Goal: Information Seeking & Learning: Learn about a topic

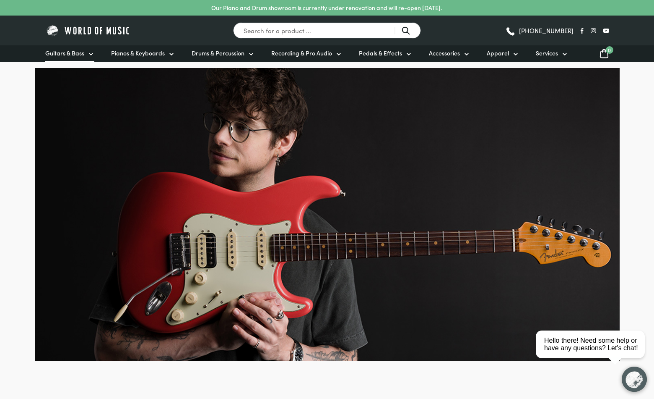
click at [73, 55] on span "Guitars & Bass" at bounding box center [64, 53] width 39 height 9
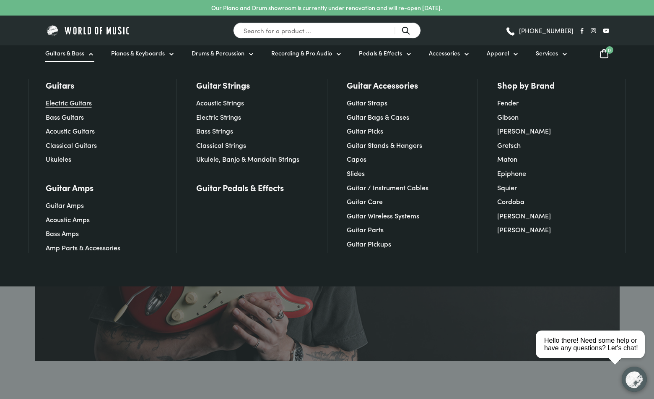
click at [71, 104] on link "Electric Guitars" at bounding box center [69, 102] width 46 height 9
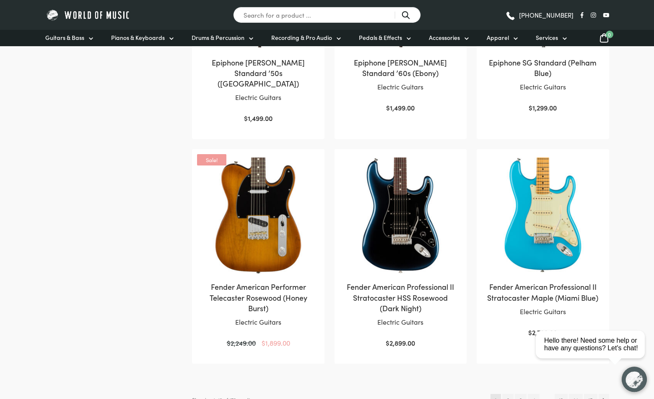
scroll to position [868, 0]
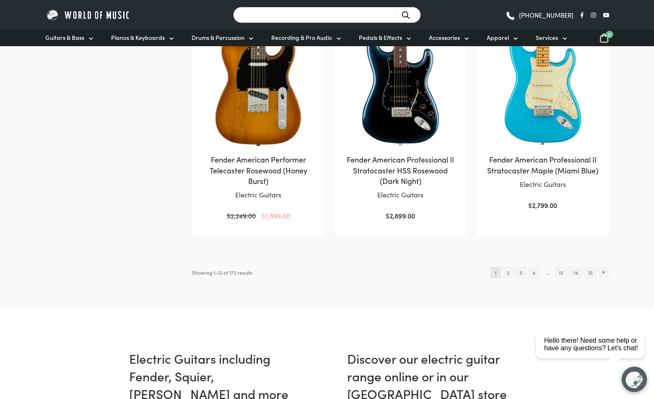
click at [303, 14] on input "Search for a product ..." at bounding box center [327, 15] width 188 height 16
type input "fender custom shop"
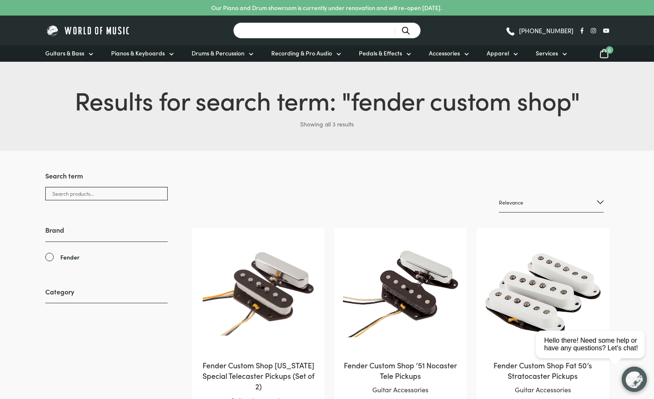
click at [289, 34] on input "Search for a product ..." at bounding box center [327, 30] width 188 height 16
click at [63, 55] on span "Guitars & Bass" at bounding box center [64, 53] width 39 height 9
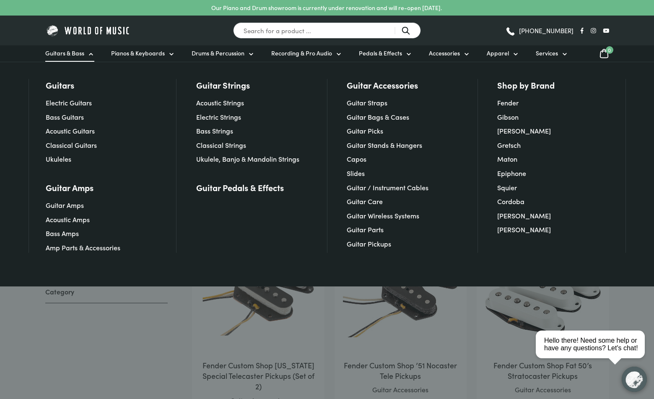
scroll to position [0, 0]
click at [77, 102] on link "Electric Guitars" at bounding box center [69, 101] width 46 height 9
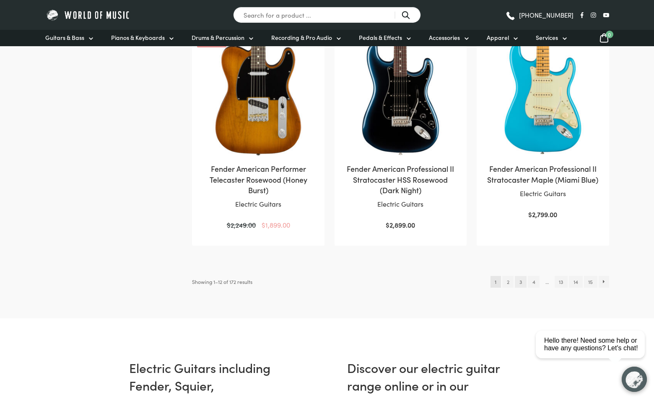
scroll to position [857, 0]
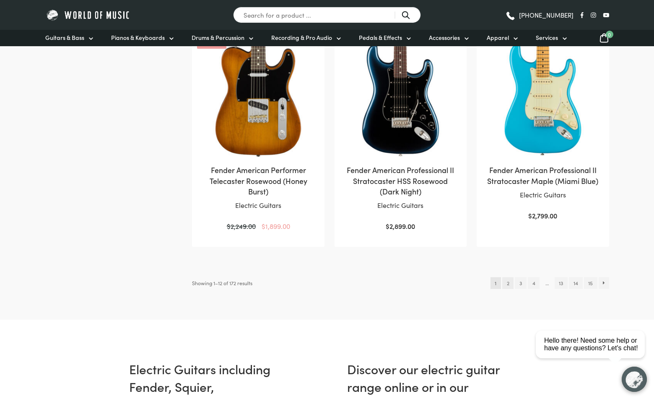
click at [507, 277] on link "2" at bounding box center [508, 283] width 11 height 12
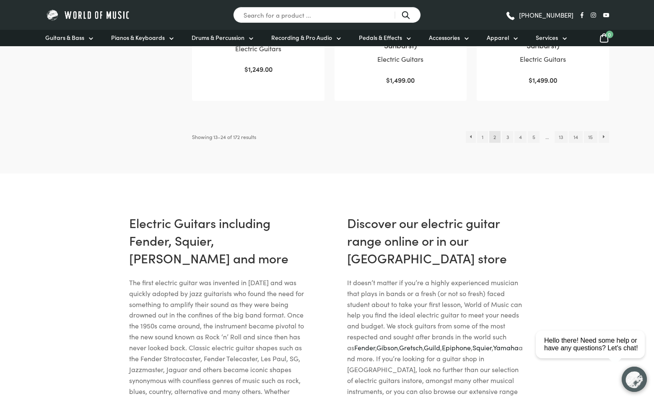
scroll to position [993, 0]
click at [505, 138] on link "3" at bounding box center [507, 136] width 11 height 12
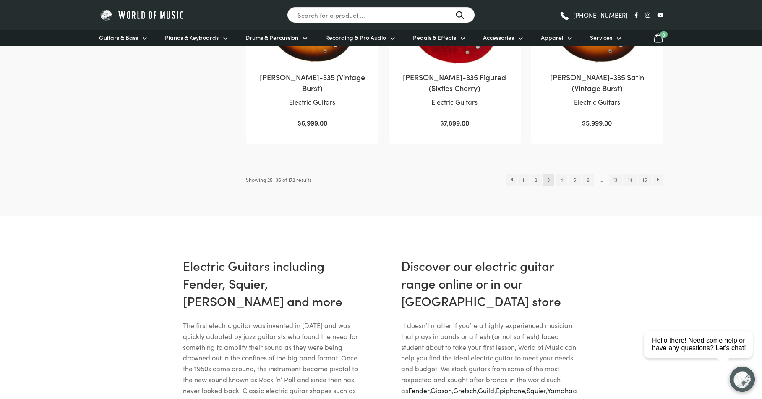
scroll to position [952, 0]
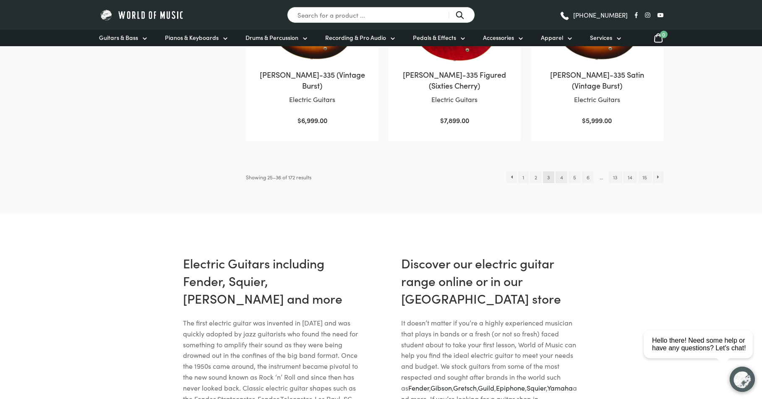
click at [561, 179] on link "4" at bounding box center [561, 177] width 12 height 12
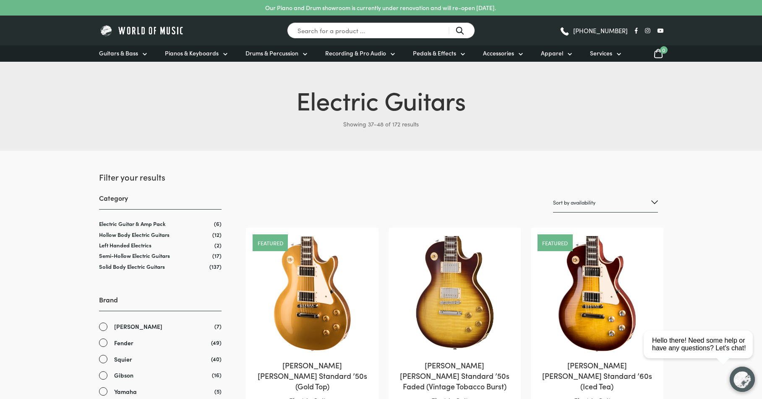
scroll to position [5, 0]
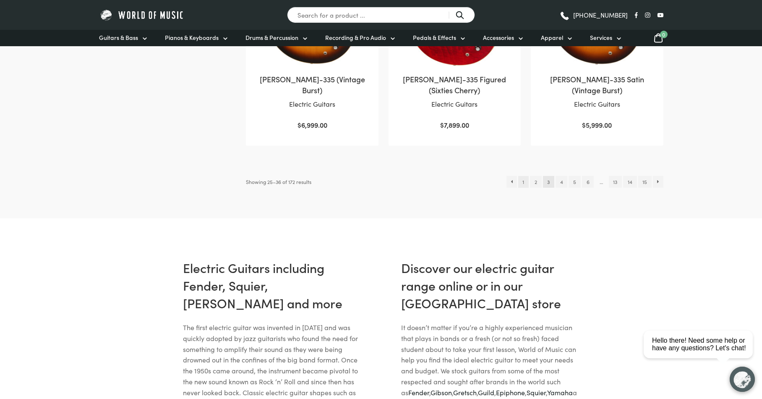
click at [525, 184] on link "1" at bounding box center [523, 182] width 10 height 12
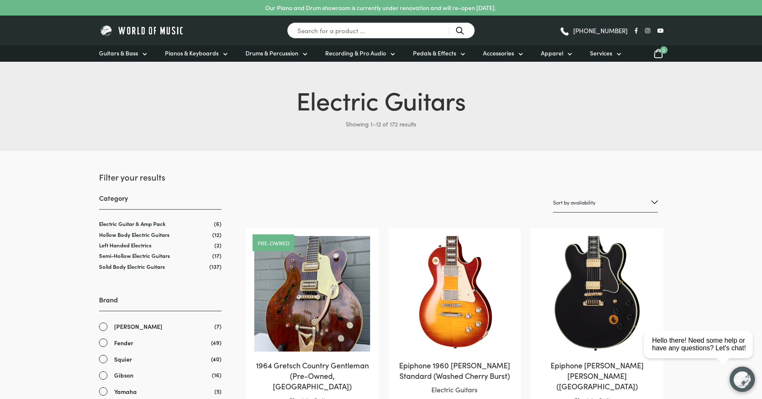
click at [121, 34] on img at bounding box center [142, 30] width 86 height 13
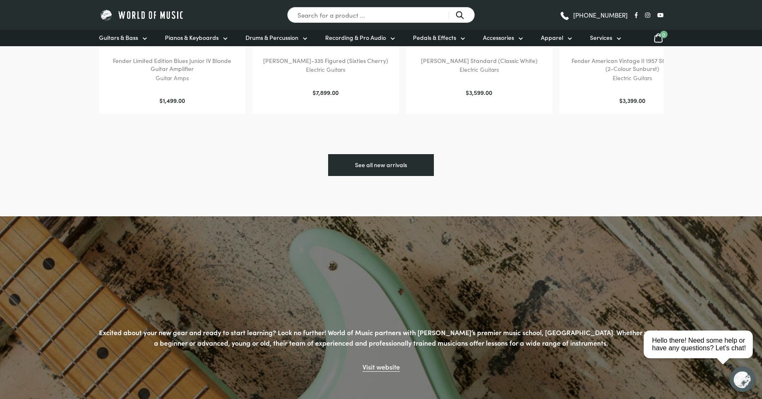
scroll to position [1206, 0]
